Goal: Transaction & Acquisition: Download file/media

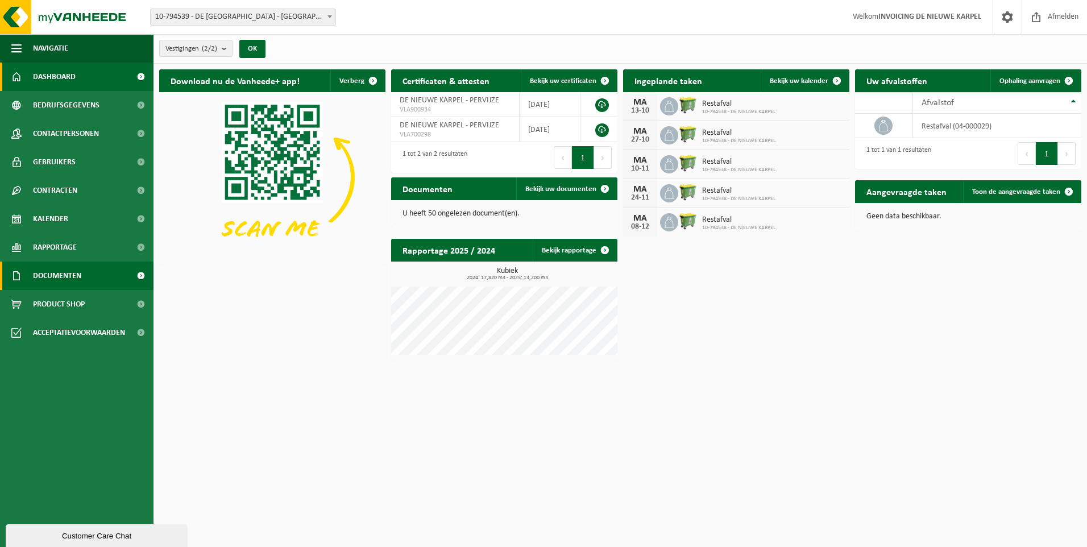
click at [141, 276] on span at bounding box center [141, 276] width 26 height 28
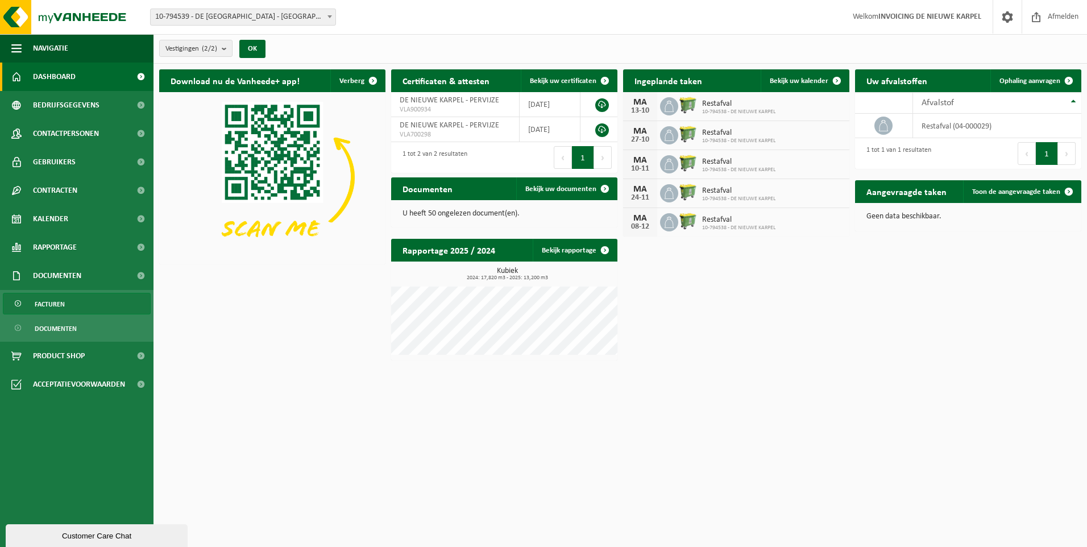
click at [48, 301] on span "Facturen" at bounding box center [50, 304] width 30 height 22
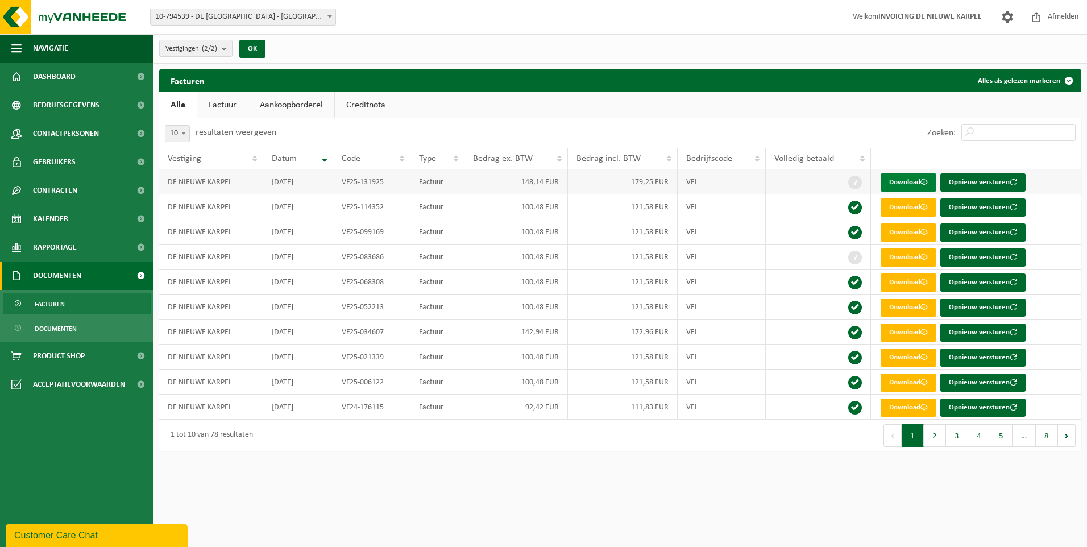
click at [915, 183] on link "Download" at bounding box center [909, 182] width 56 height 18
click at [762, 482] on html "Vestiging: 10-794539 - DE NIEUWE KARPEL - [GEOGRAPHIC_DATA] 10-794538 - DE NIEU…" at bounding box center [543, 273] width 1087 height 547
click at [917, 182] on link "Download" at bounding box center [909, 182] width 56 height 18
click at [860, 481] on html "Vestiging: 10-794539 - DE NIEUWE KARPEL - [GEOGRAPHIC_DATA] 10-794538 - DE NIEU…" at bounding box center [543, 273] width 1087 height 547
